Goal: Task Accomplishment & Management: Complete application form

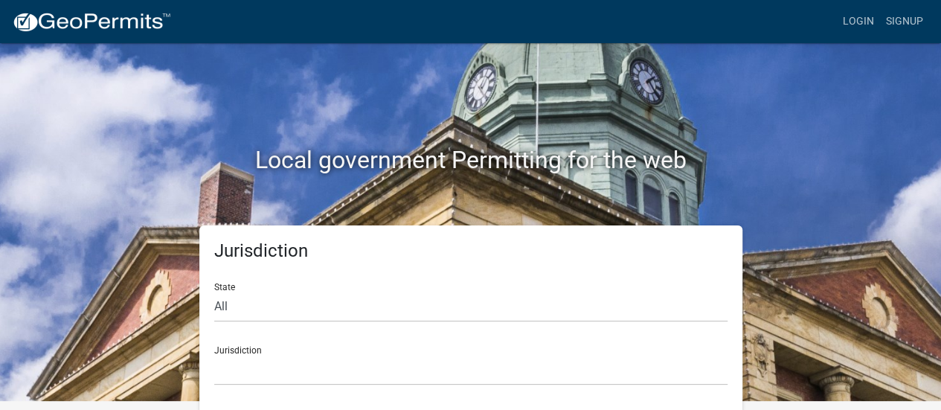
scroll to position [12, 0]
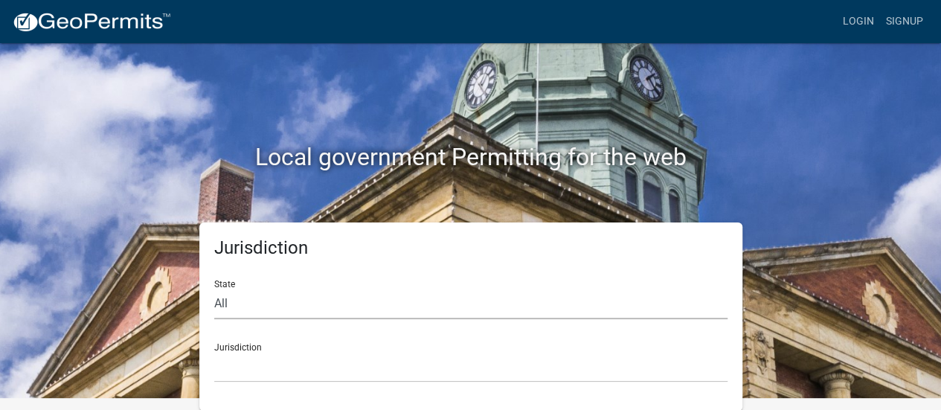
click at [245, 306] on select "All [US_STATE] [US_STATE] [US_STATE] [US_STATE] [US_STATE] [US_STATE] [US_STATE…" at bounding box center [470, 304] width 513 height 30
select select "[US_STATE]"
click at [214, 289] on select "All [US_STATE] [US_STATE] [US_STATE] [US_STATE] [US_STATE] [US_STATE] [US_STATE…" at bounding box center [470, 304] width 513 height 30
click at [256, 367] on select "[GEOGRAPHIC_DATA], [US_STATE][PERSON_NAME][GEOGRAPHIC_DATA], [US_STATE][PERSON_…" at bounding box center [470, 367] width 513 height 30
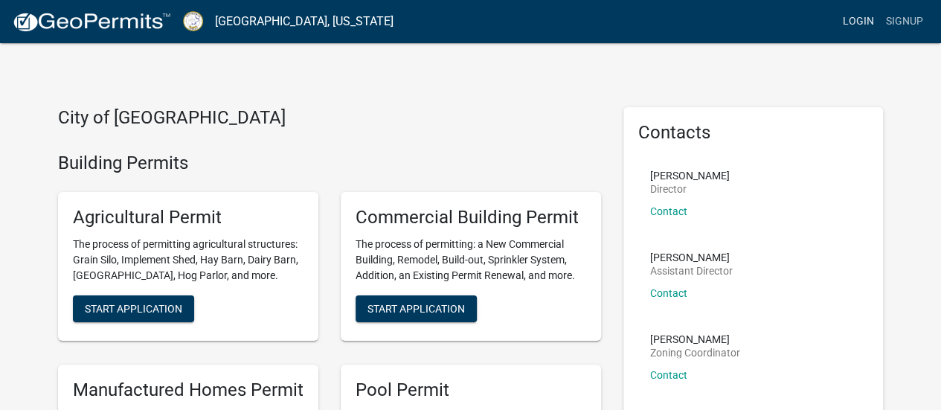
click at [851, 19] on link "Login" at bounding box center [858, 21] width 43 height 28
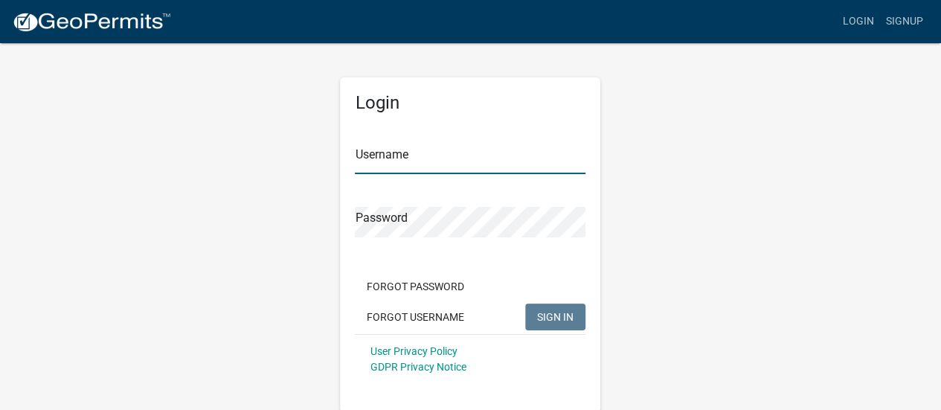
click at [384, 152] on input "Username" at bounding box center [470, 159] width 231 height 30
type input "[EMAIL_ADDRESS][DOMAIN_NAME]"
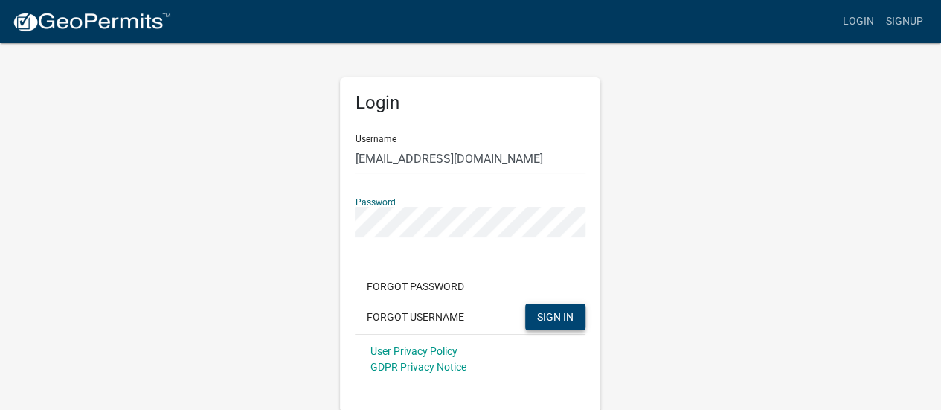
click at [550, 316] on span "SIGN IN" at bounding box center [555, 316] width 36 height 12
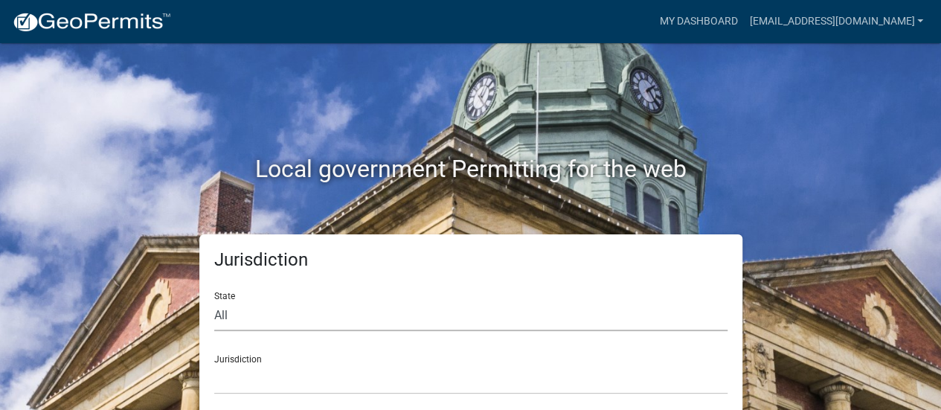
click at [223, 310] on select "All [US_STATE] [US_STATE] [US_STATE] [US_STATE] [US_STATE] [US_STATE] [US_STATE…" at bounding box center [470, 315] width 513 height 30
select select "[US_STATE]"
click at [214, 300] on select "All [US_STATE] [US_STATE] [US_STATE] [US_STATE] [US_STATE] [US_STATE] [US_STATE…" at bounding box center [470, 315] width 513 height 30
click at [229, 382] on select "[GEOGRAPHIC_DATA], [US_STATE][PERSON_NAME][GEOGRAPHIC_DATA], [US_STATE][PERSON_…" at bounding box center [470, 379] width 513 height 30
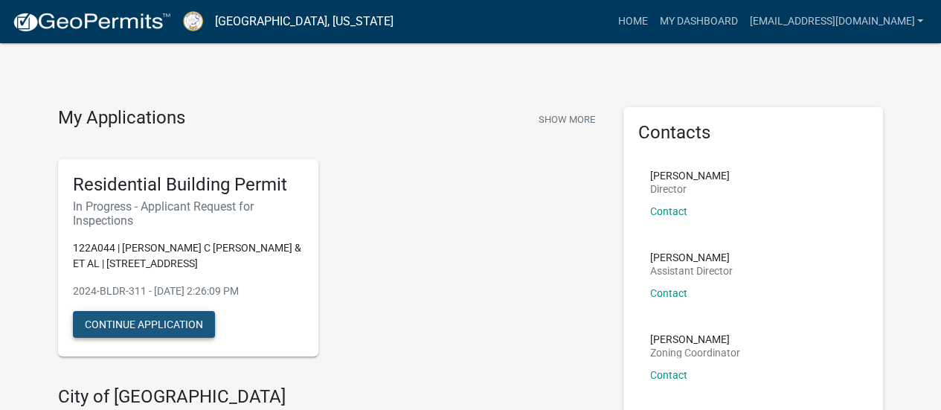
click at [165, 326] on button "Continue Application" at bounding box center [144, 324] width 142 height 27
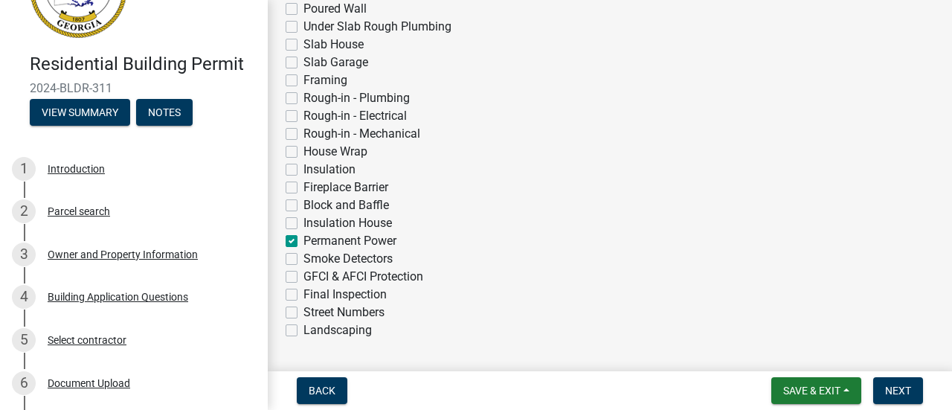
scroll to position [519, 0]
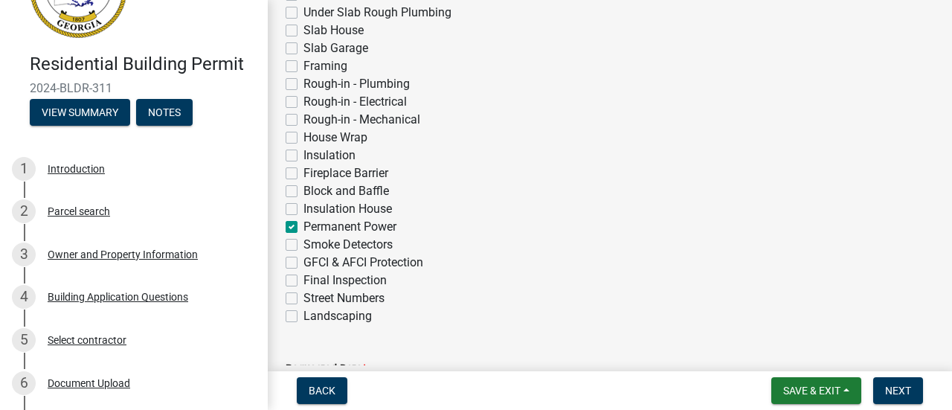
click at [303, 277] on label "Final Inspection" at bounding box center [344, 280] width 83 height 18
click at [303, 277] on input "Final Inspection" at bounding box center [308, 276] width 10 height 10
checkbox input "true"
checkbox input "false"
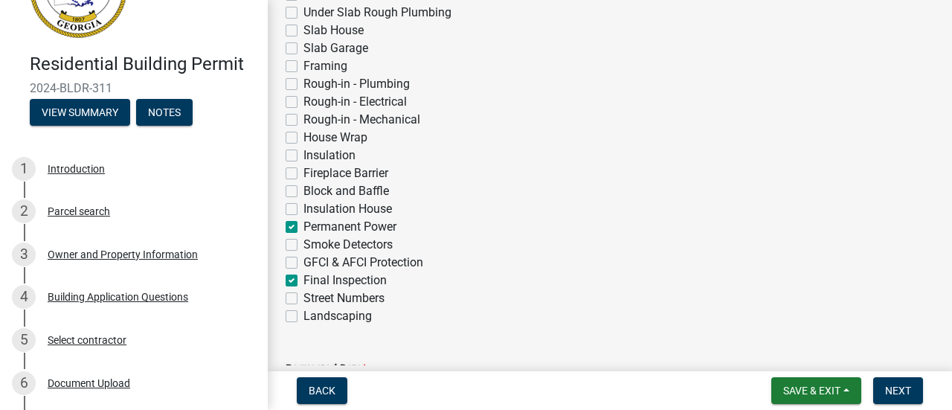
checkbox input "false"
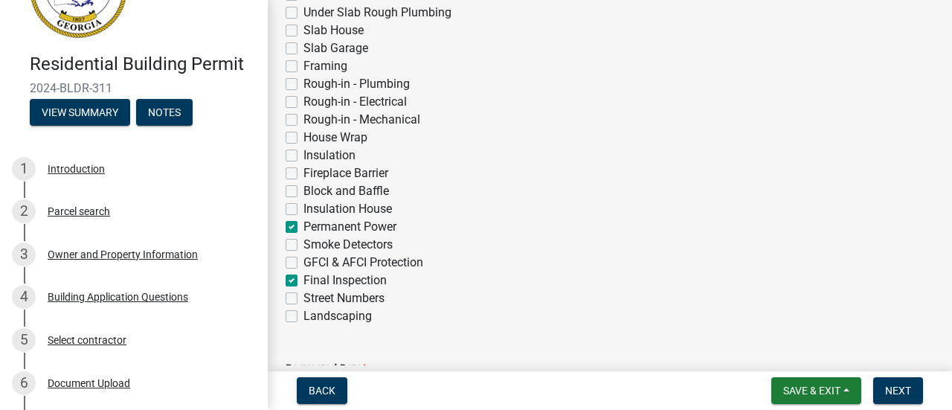
checkbox input "false"
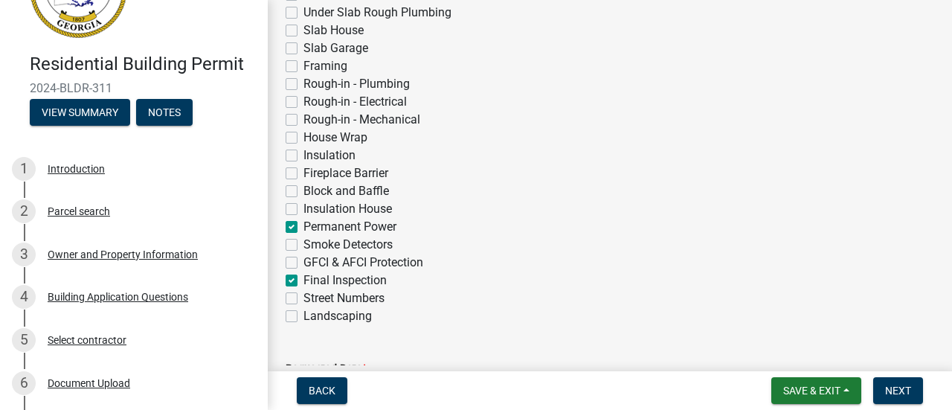
checkbox input "false"
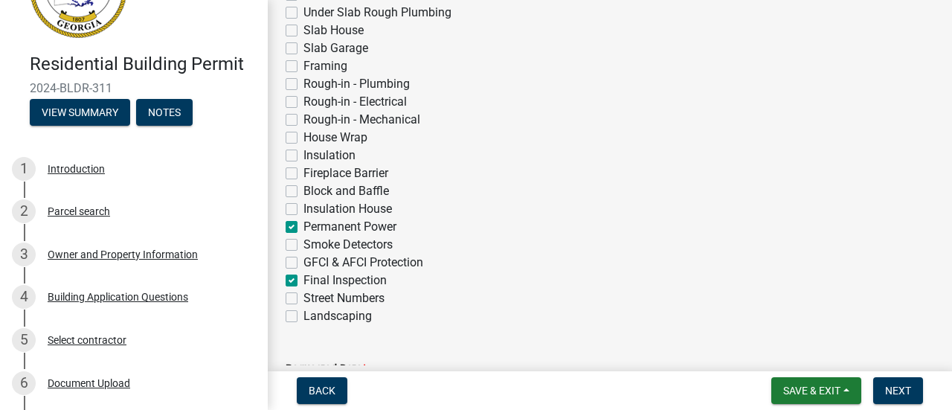
checkbox input "false"
checkbox input "true"
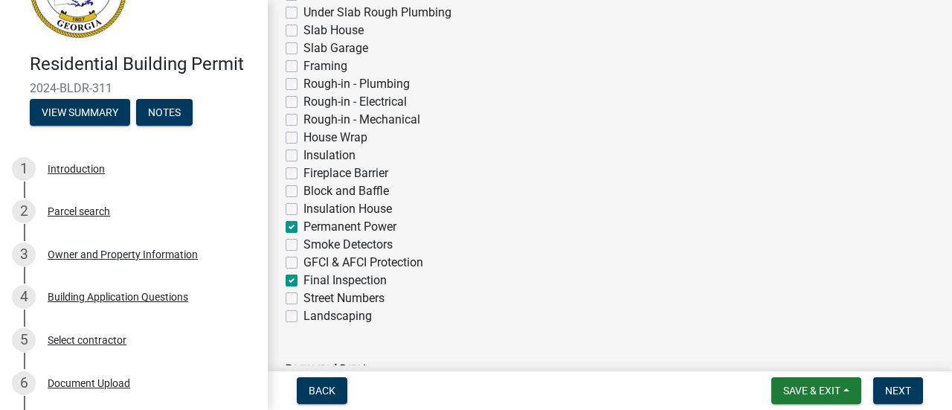
checkbox input "false"
checkbox input "true"
checkbox input "false"
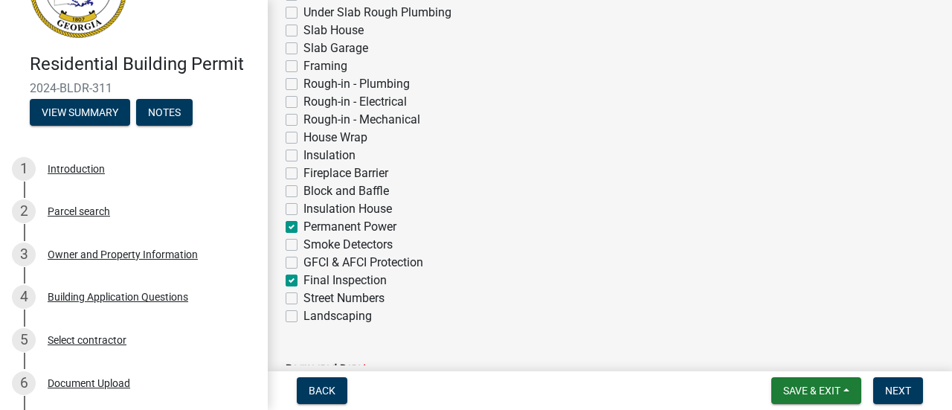
click at [303, 225] on label "Permanent Power" at bounding box center [349, 227] width 93 height 18
click at [303, 225] on input "Permanent Power" at bounding box center [308, 223] width 10 height 10
checkbox input "false"
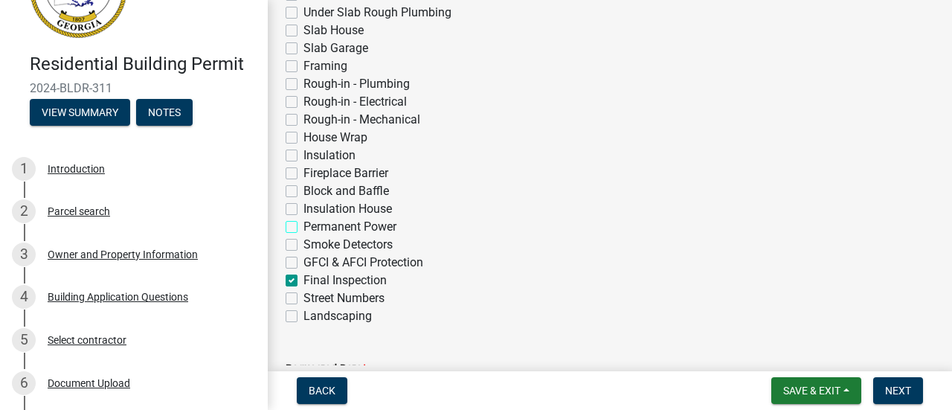
checkbox input "false"
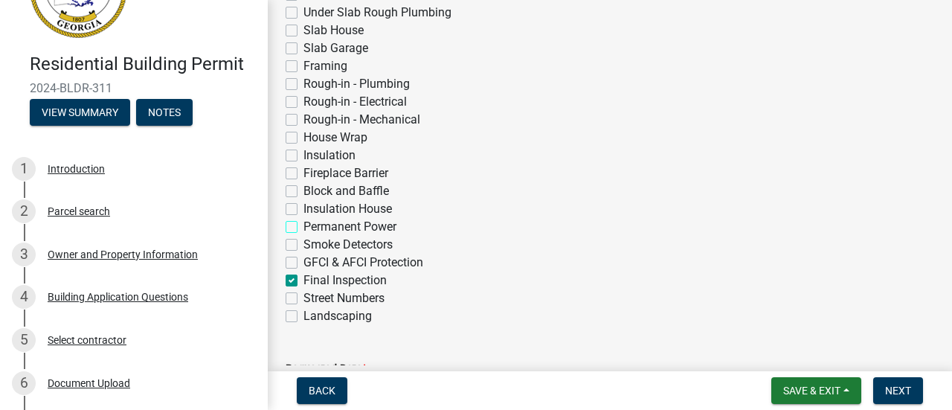
checkbox input "false"
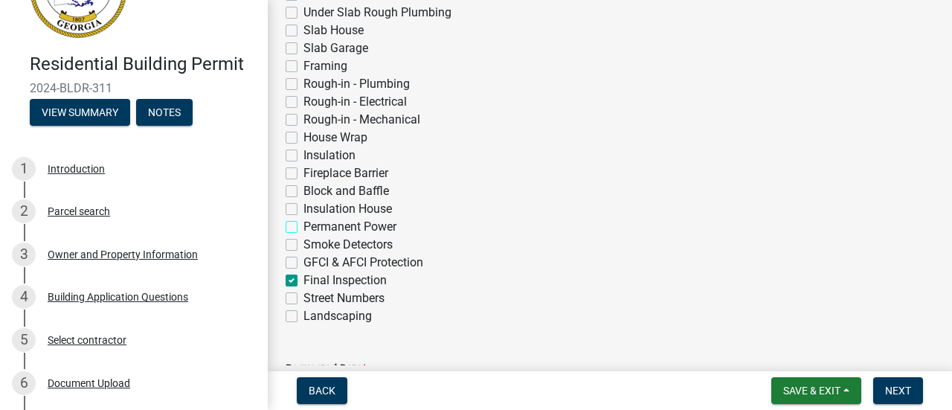
checkbox input "false"
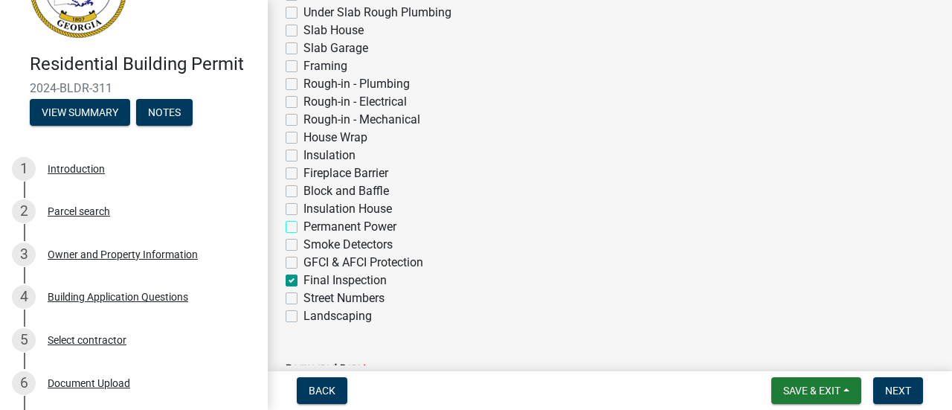
checkbox input "false"
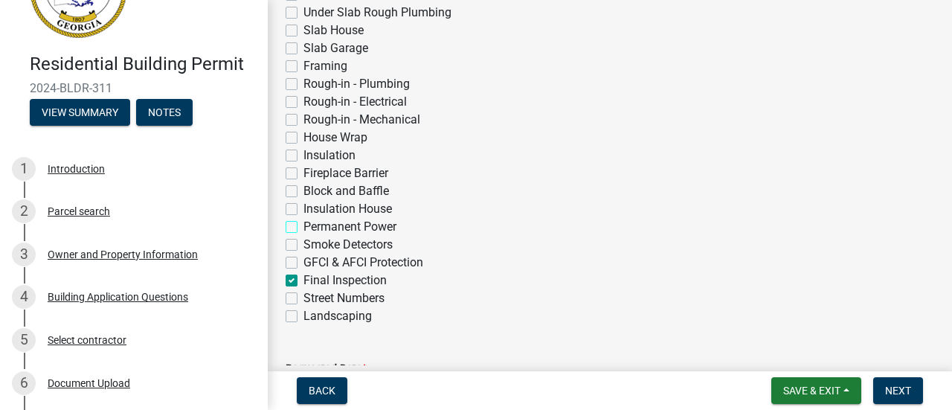
checkbox input "false"
checkbox input "true"
checkbox input "false"
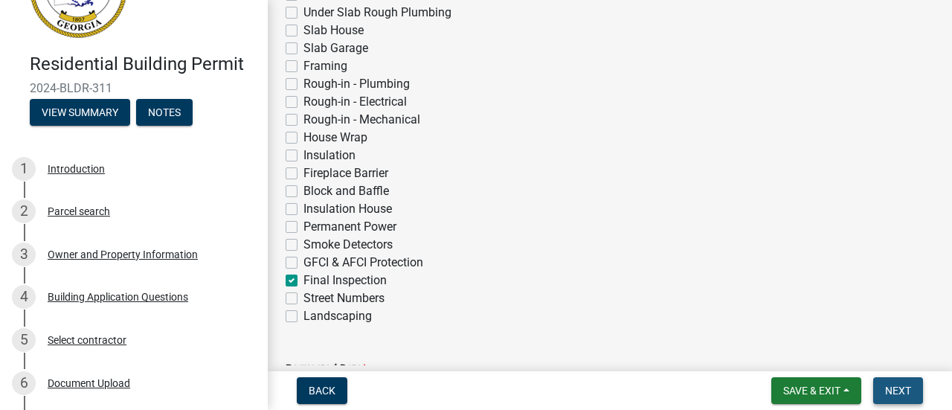
click at [898, 388] on span "Next" at bounding box center [898, 390] width 26 height 12
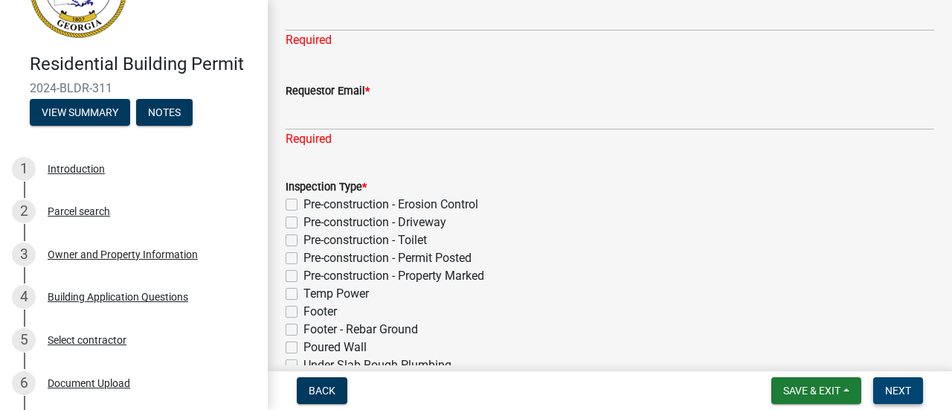
scroll to position [109, 0]
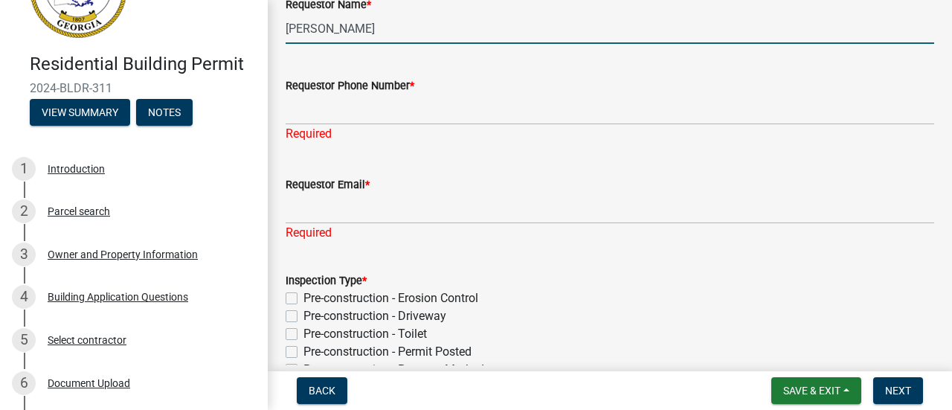
drag, startPoint x: 390, startPoint y: 25, endPoint x: 236, endPoint y: 41, distance: 154.0
click at [236, 36] on div "Residential Building Permit 2024-BLDR-311 View Summary Notes 1 Introduction 2 P…" at bounding box center [476, 205] width 952 height 410
type input "[PERSON_NAME]"
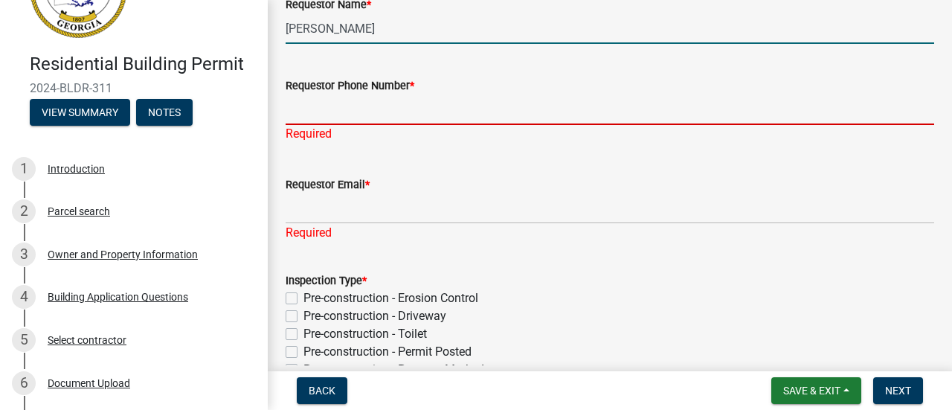
type input "7708552013"
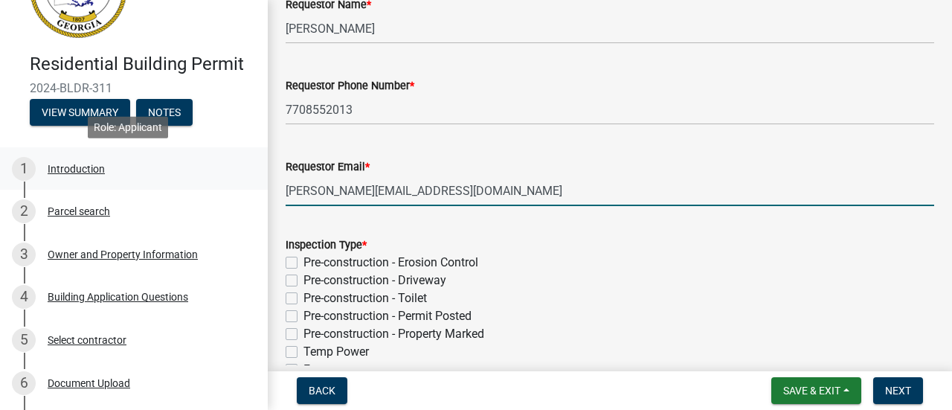
drag, startPoint x: 361, startPoint y: 189, endPoint x: 239, endPoint y: 178, distance: 122.5
click at [239, 178] on div "Residential Building Permit 2024-BLDR-311 View Summary Notes 1 Introduction 2 P…" at bounding box center [476, 205] width 952 height 410
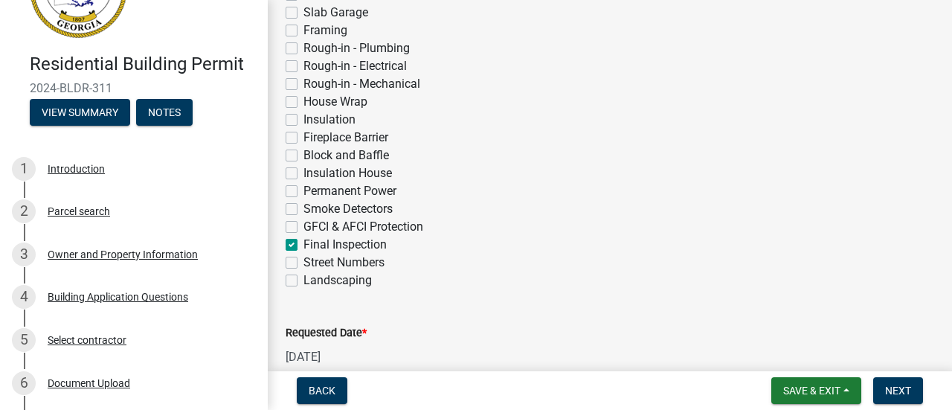
scroll to position [555, 0]
type input "[EMAIL_ADDRESS][DOMAIN_NAME]"
click at [890, 395] on span "Next" at bounding box center [898, 390] width 26 height 12
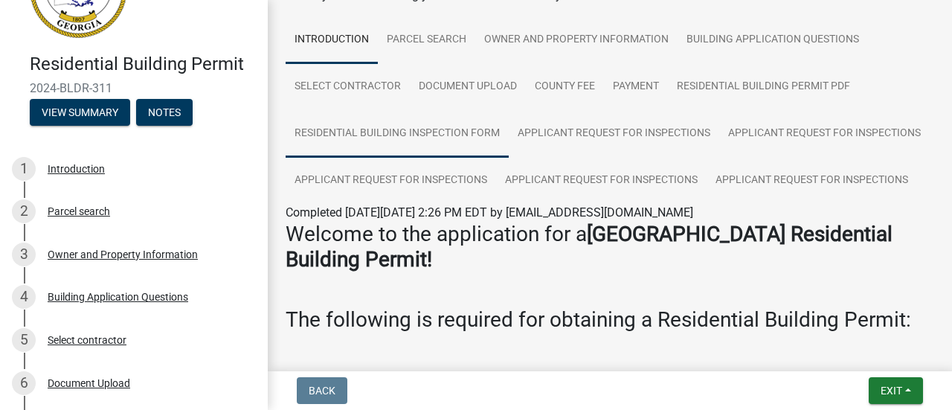
scroll to position [0, 0]
